Goal: Task Accomplishment & Management: Manage account settings

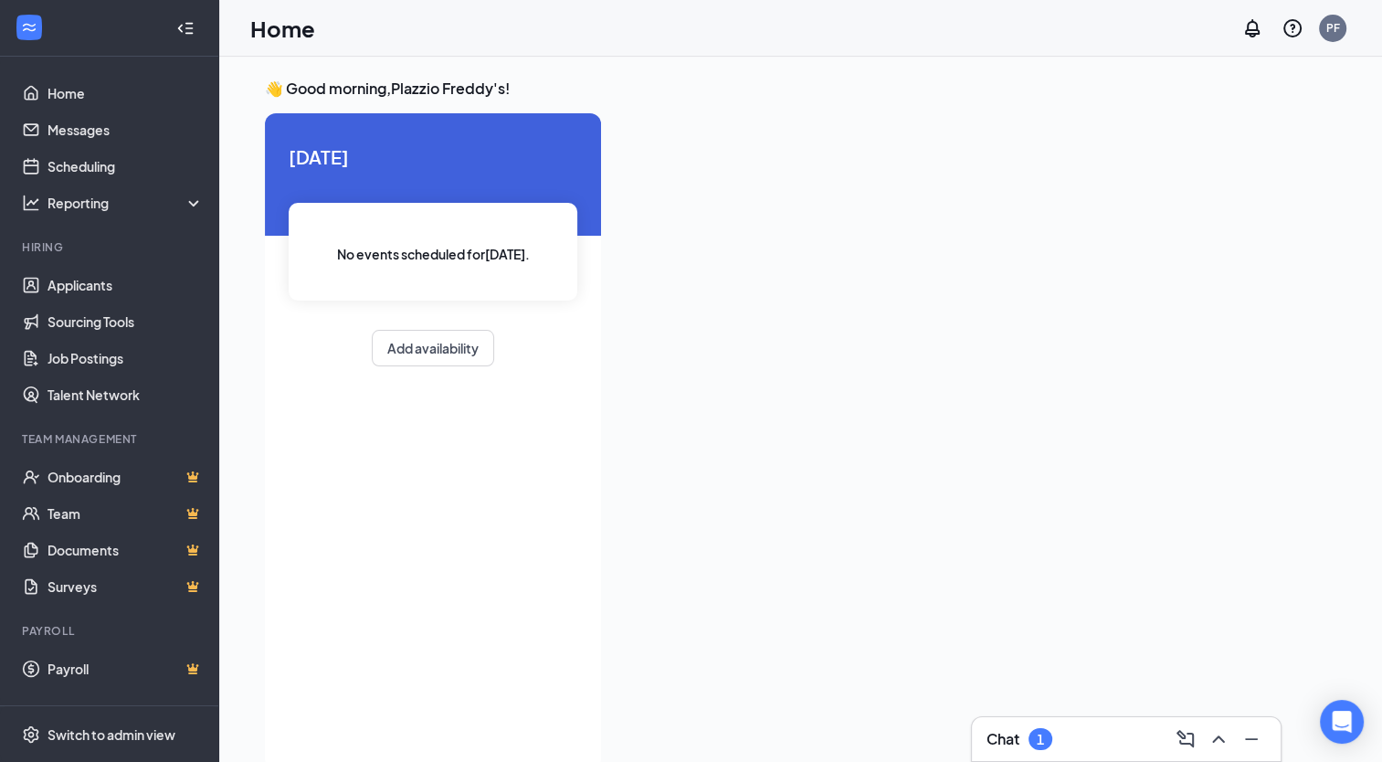
click at [1028, 740] on div "Chat 1" at bounding box center [1020, 739] width 66 height 22
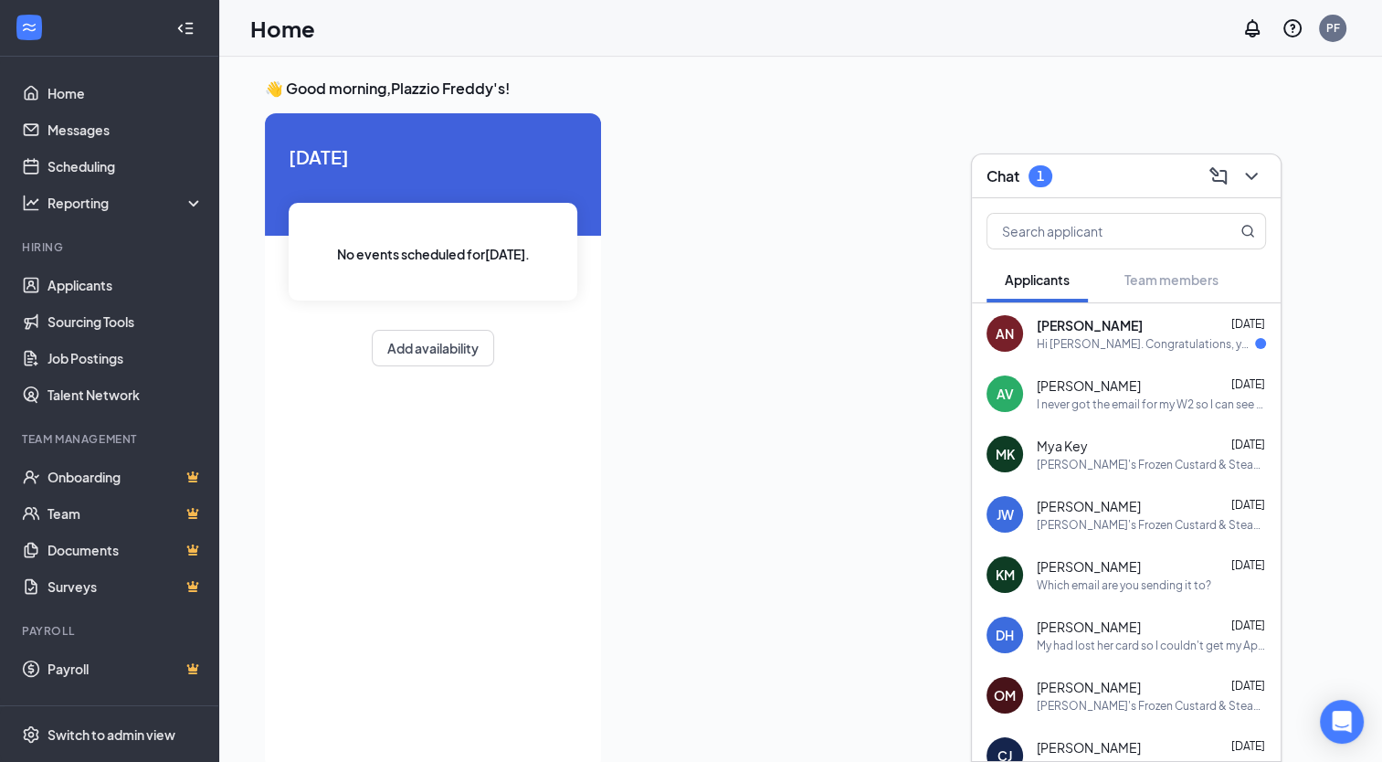
click at [1148, 337] on div "Hi [PERSON_NAME]. Congratulations, your meeting with [PERSON_NAME]'s Frozen Cus…" at bounding box center [1146, 344] width 218 height 16
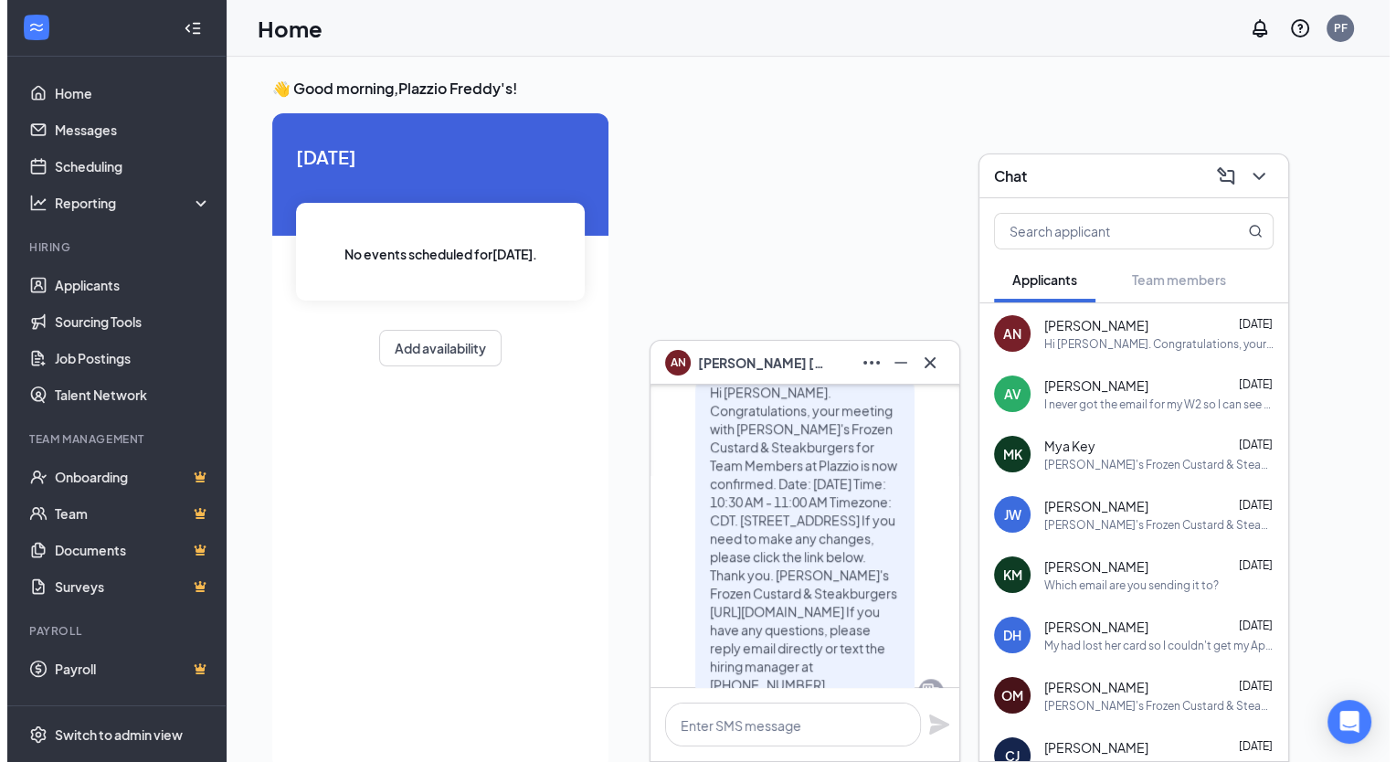
scroll to position [-90, 0]
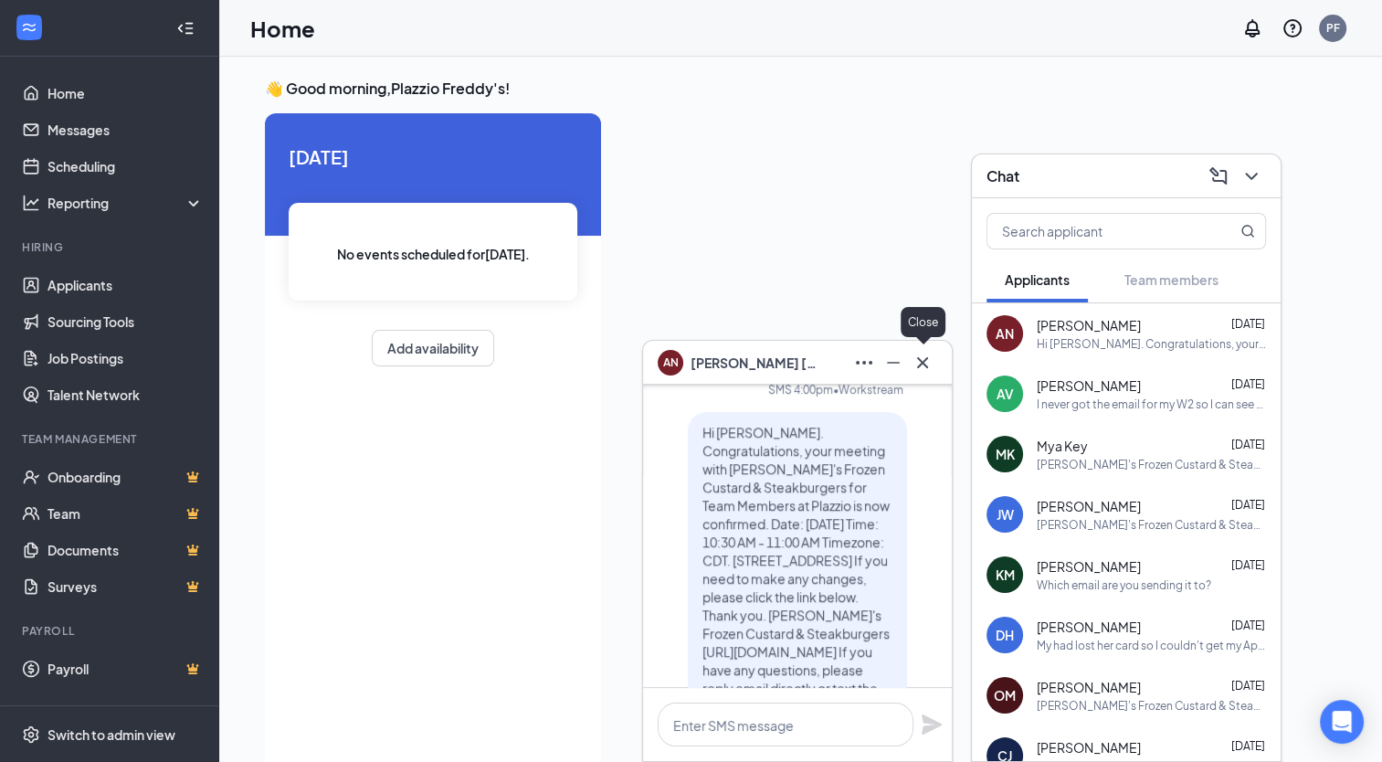
click at [919, 371] on icon "Cross" at bounding box center [923, 363] width 22 height 22
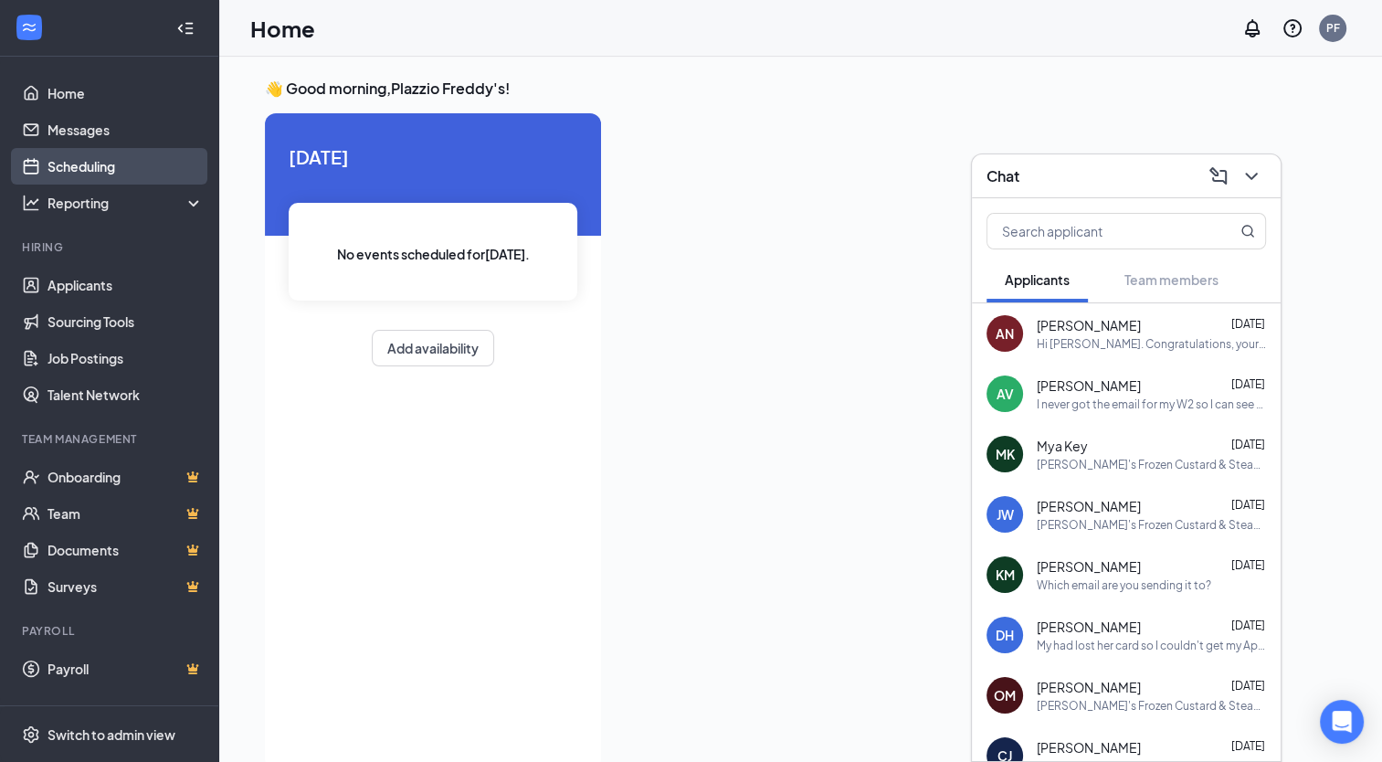
click at [104, 161] on link "Scheduling" at bounding box center [126, 166] width 156 height 37
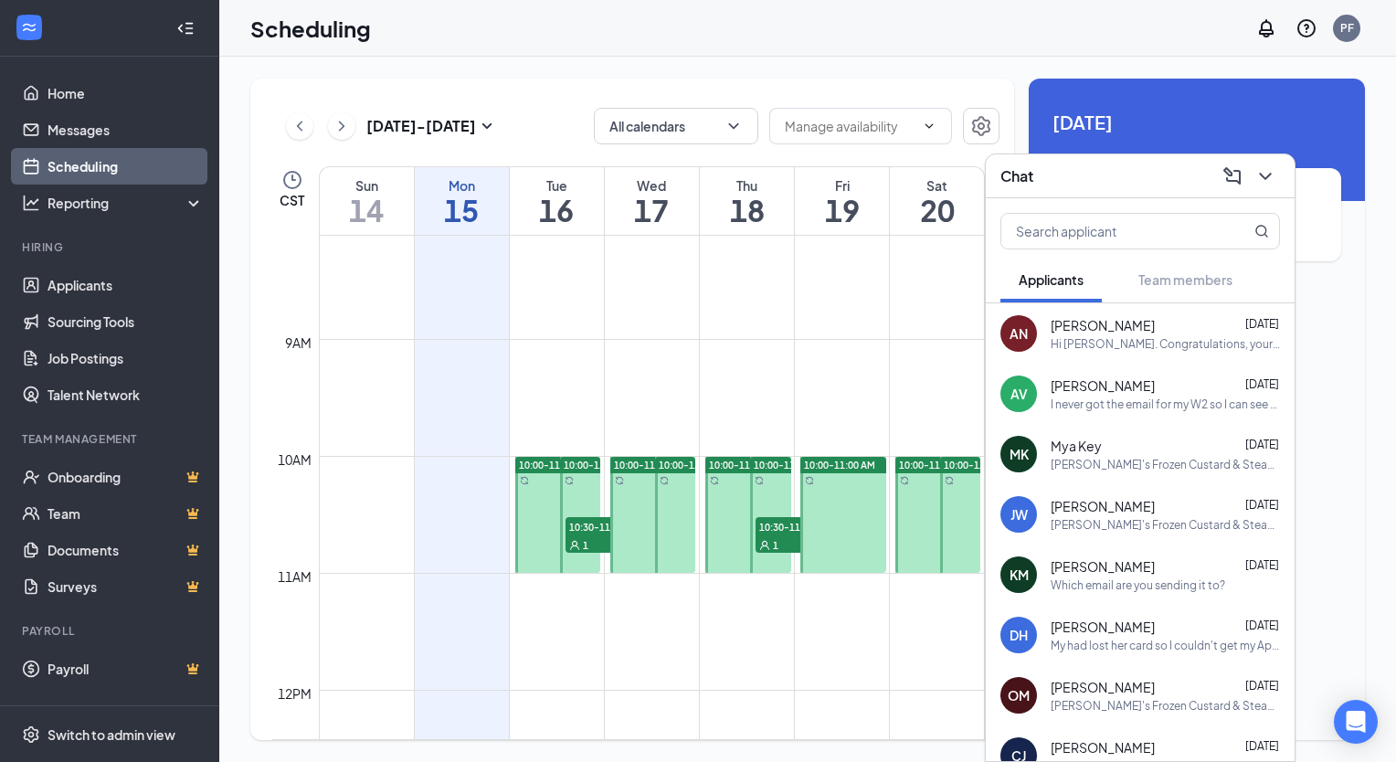
scroll to position [990, 0]
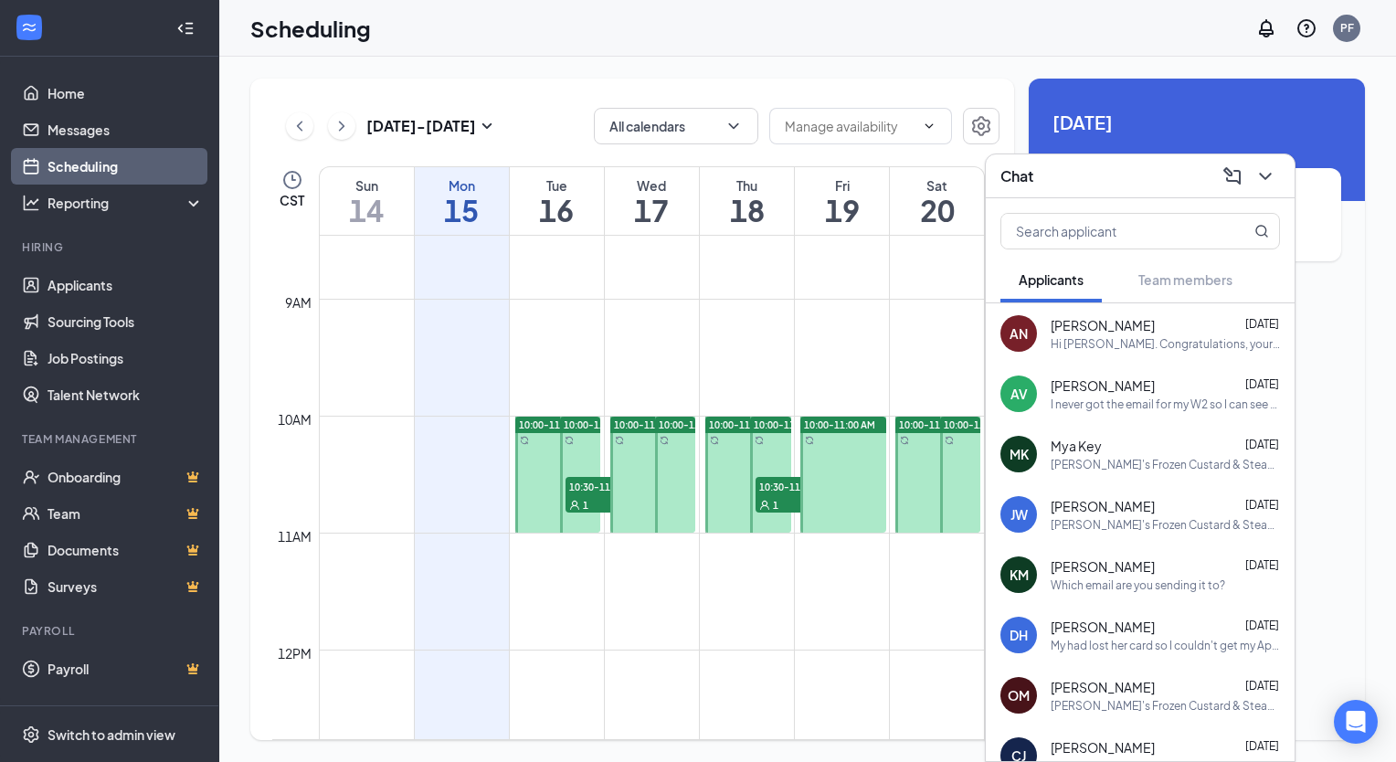
click at [582, 485] on span "10:30-11:00 AM" at bounding box center [611, 486] width 91 height 18
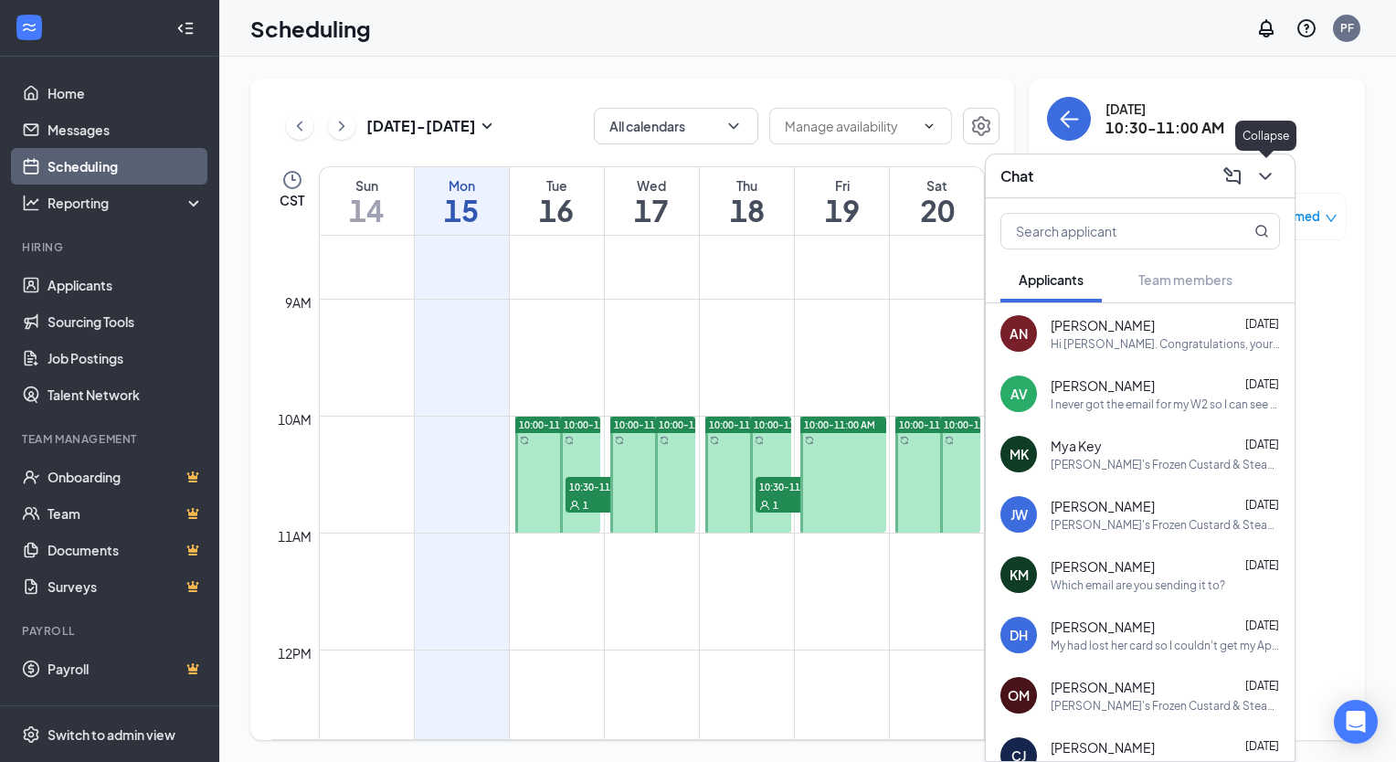
click at [1276, 175] on icon "ChevronDown" at bounding box center [1266, 176] width 22 height 22
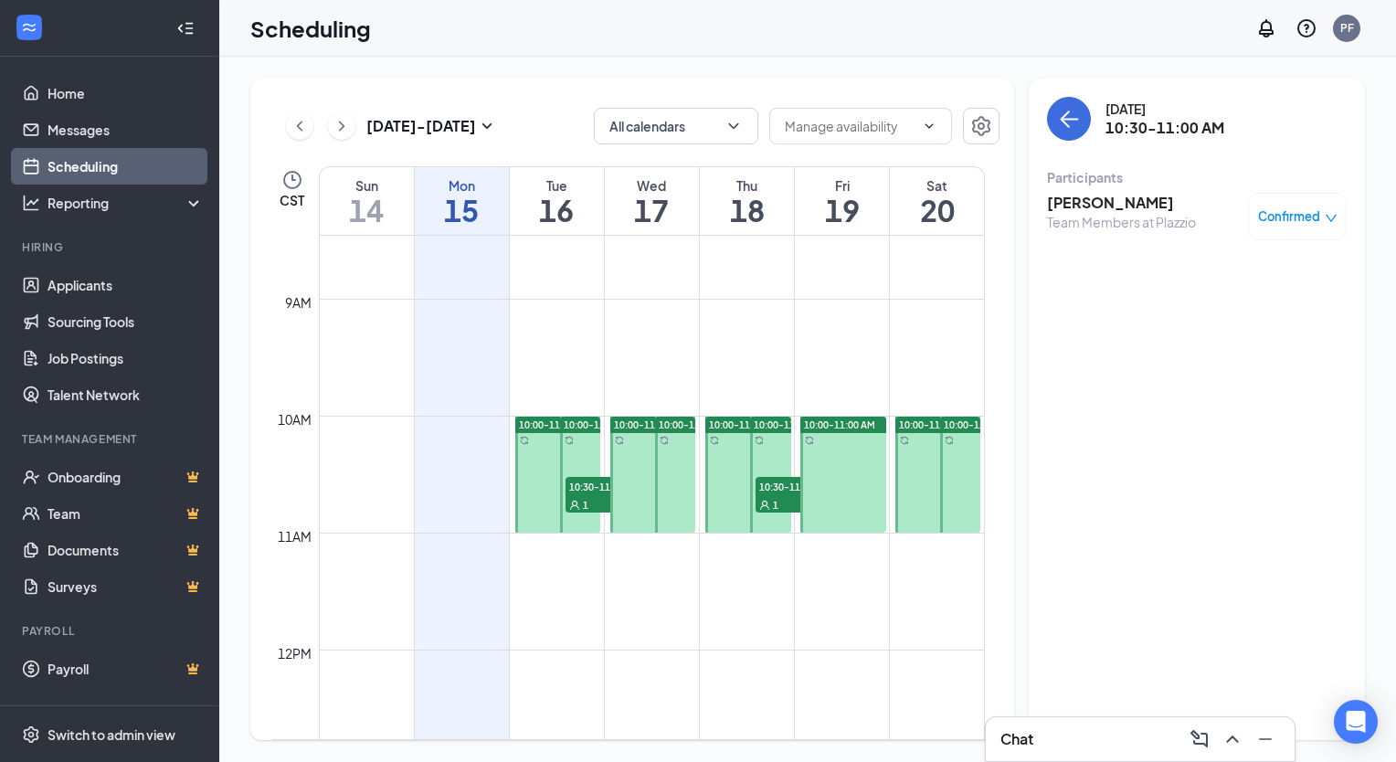
click at [1104, 206] on h3 "[PERSON_NAME]" at bounding box center [1121, 203] width 149 height 20
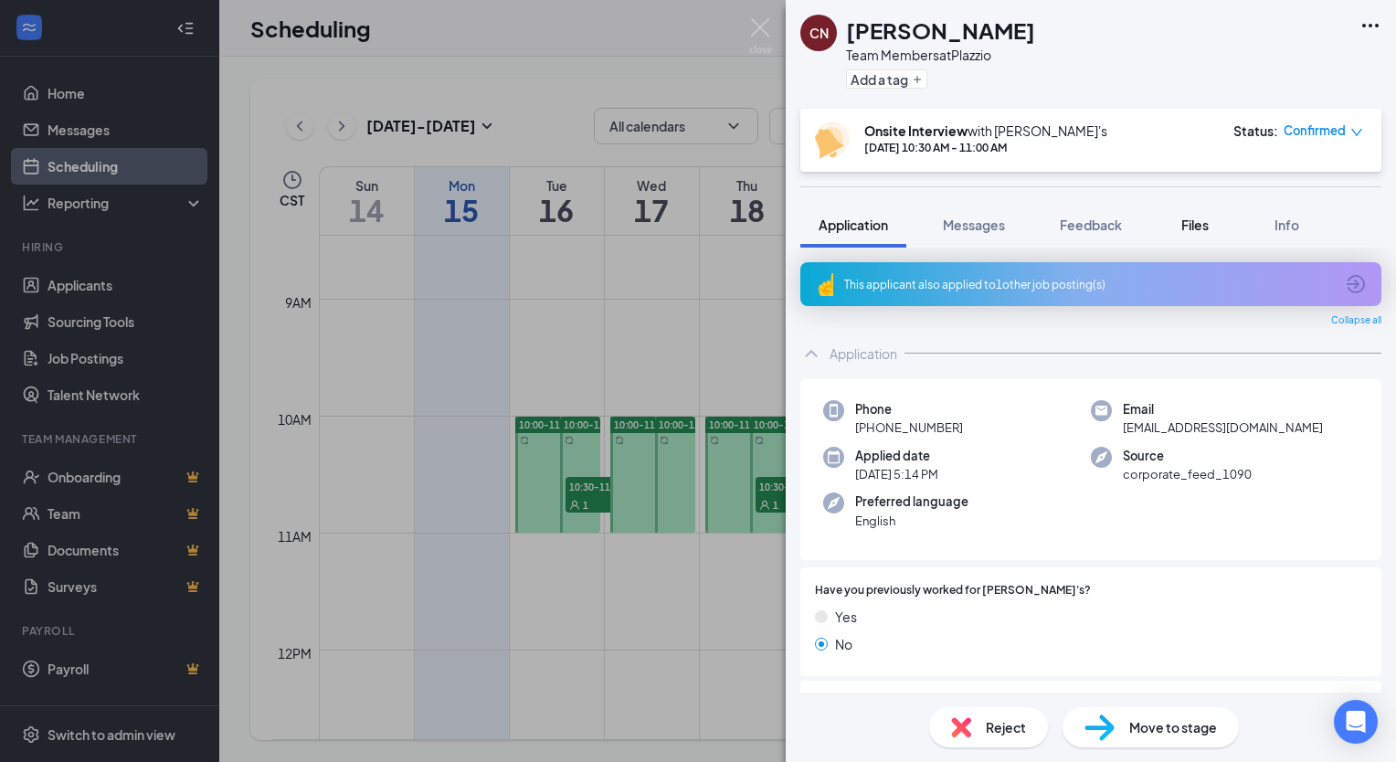
click at [1190, 217] on span "Files" at bounding box center [1194, 225] width 27 height 16
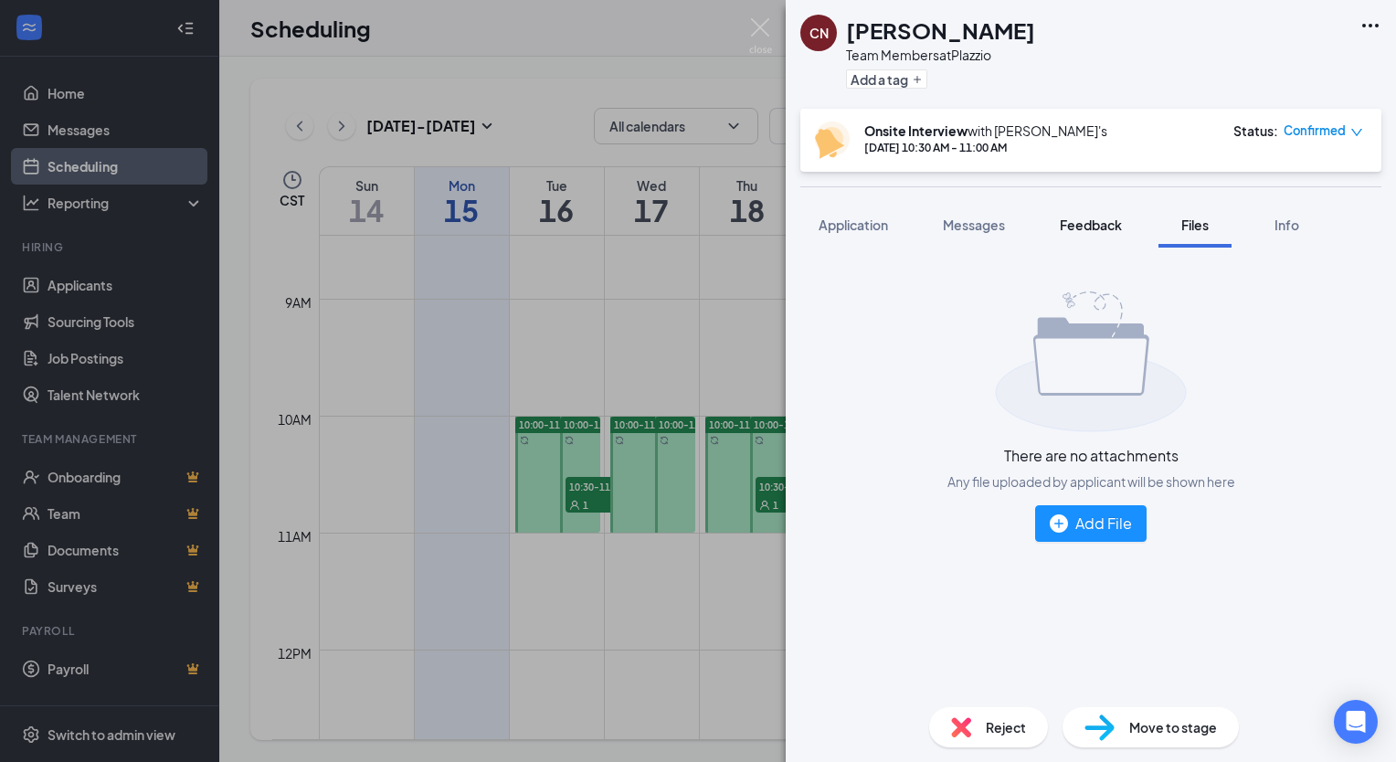
click at [1100, 226] on span "Feedback" at bounding box center [1091, 225] width 62 height 16
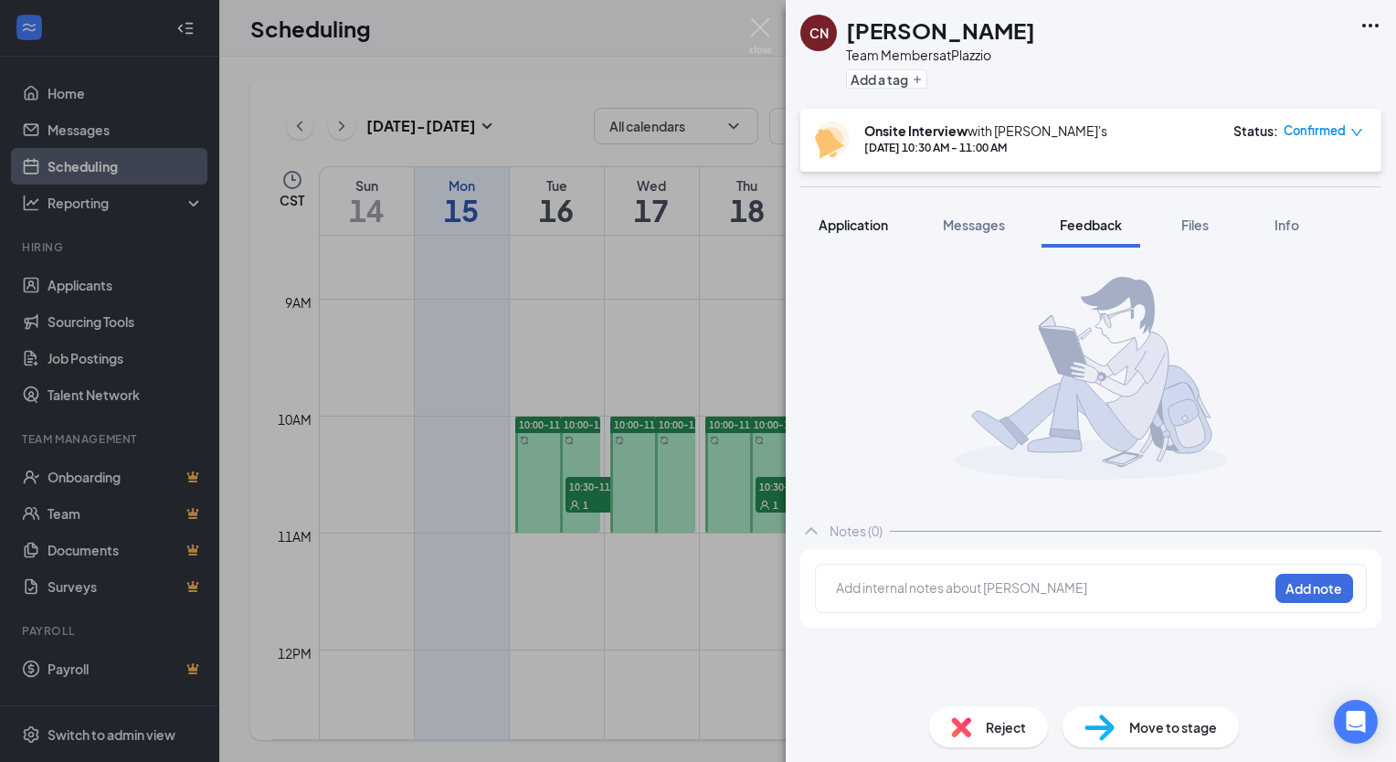
click at [877, 221] on span "Application" at bounding box center [853, 225] width 69 height 16
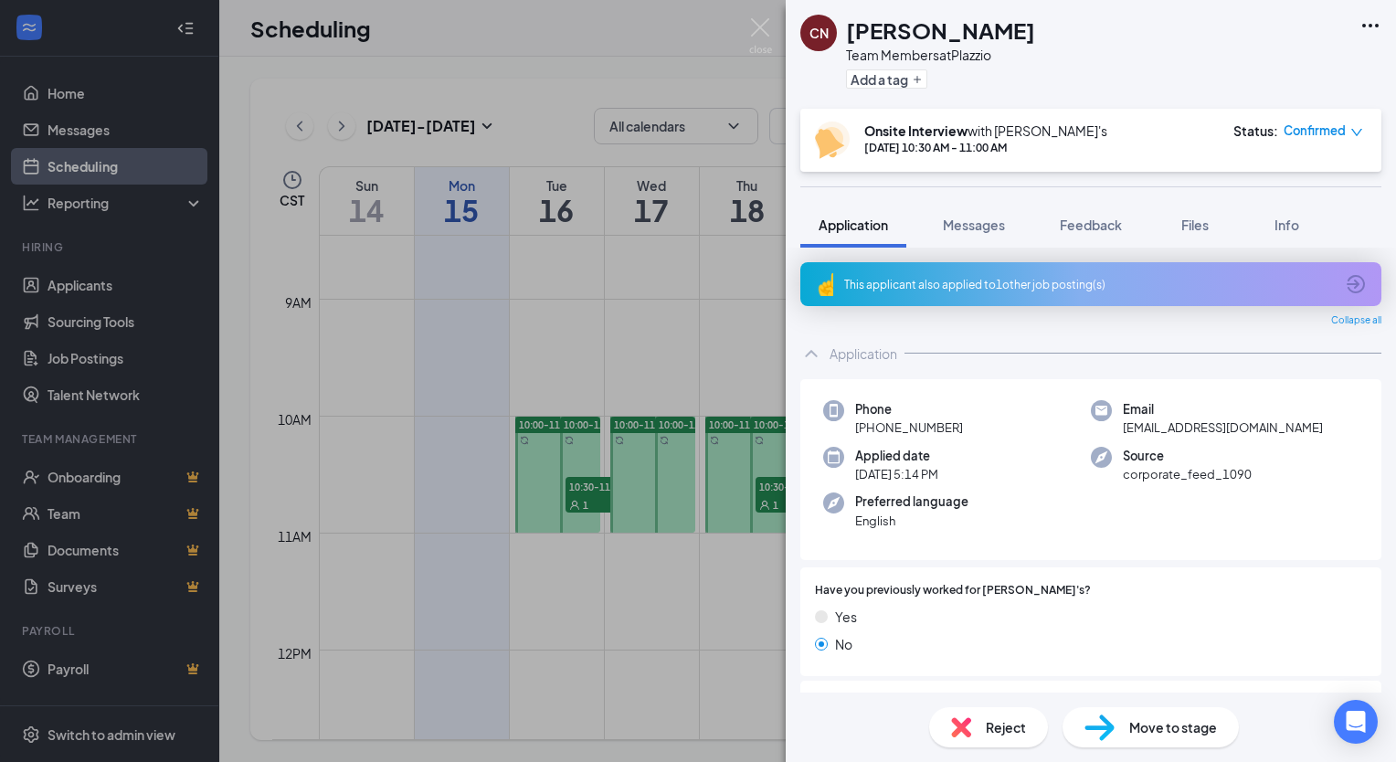
click at [567, 344] on div "CN [PERSON_NAME] Team Members at Plazzio Add a tag Onsite Interview with [PERSO…" at bounding box center [698, 381] width 1396 height 762
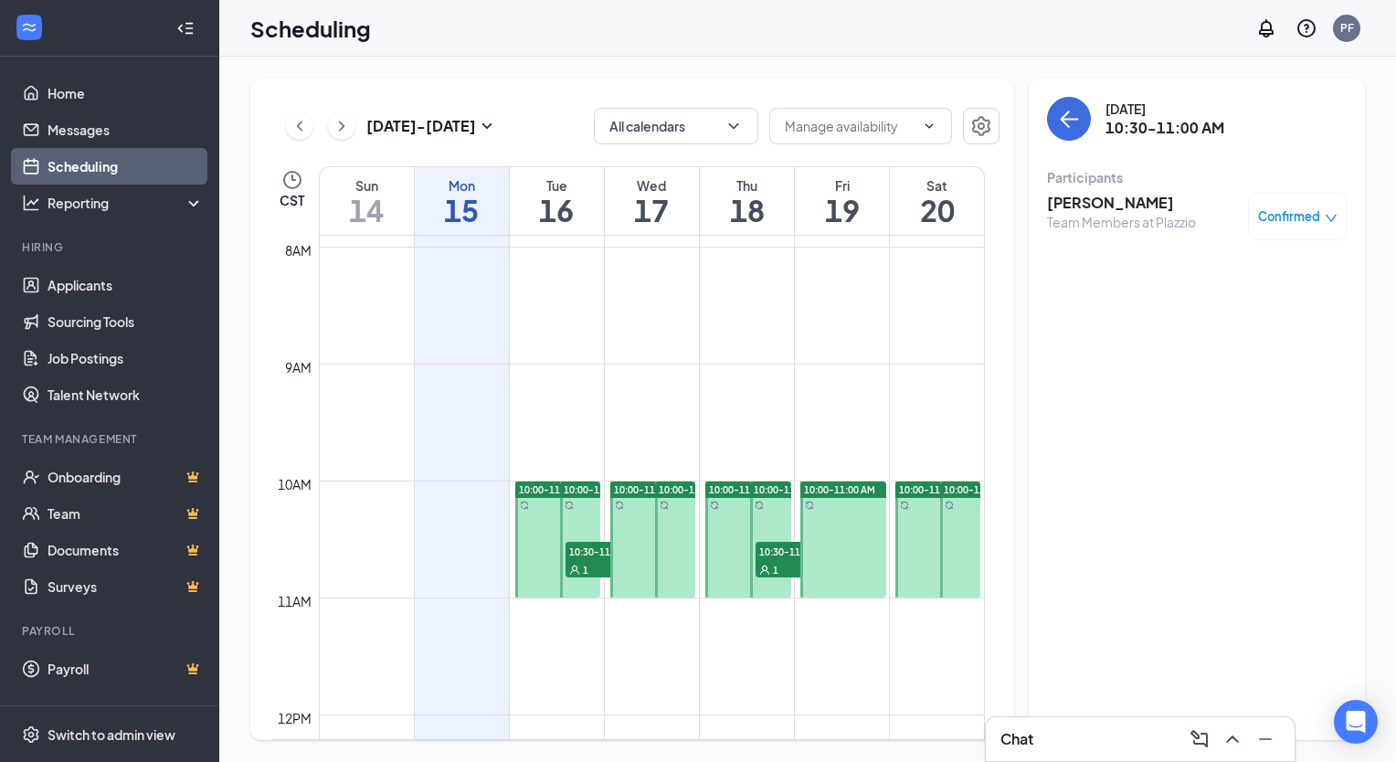
scroll to position [932, 0]
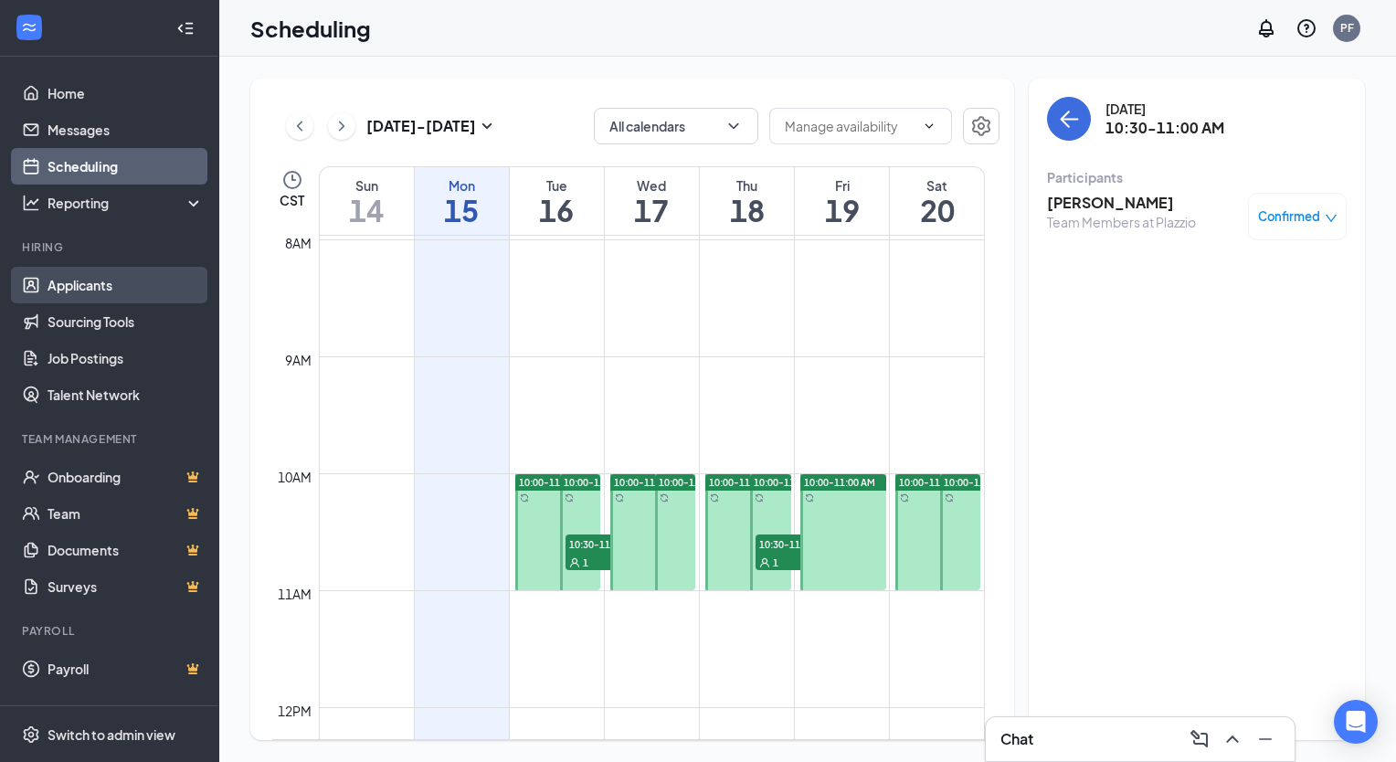
click at [128, 288] on link "Applicants" at bounding box center [126, 285] width 156 height 37
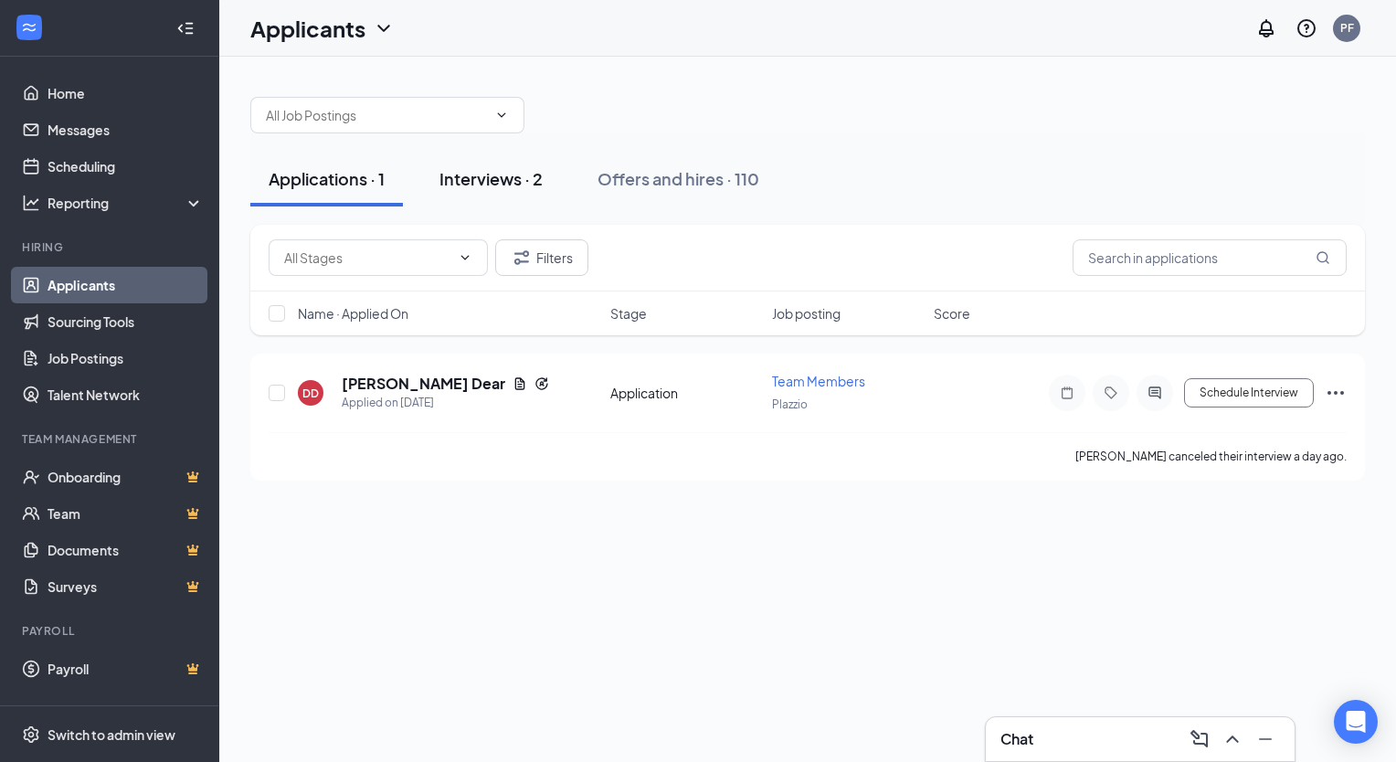
click at [483, 185] on div "Interviews · 2" at bounding box center [491, 178] width 103 height 23
